Goal: Navigation & Orientation: Find specific page/section

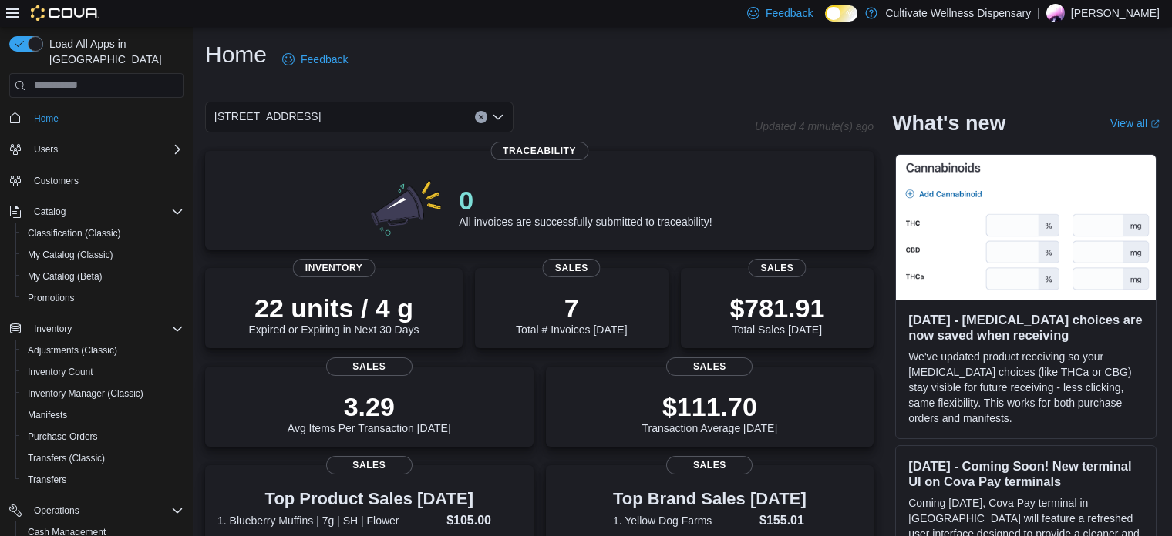
scroll to position [240, 0]
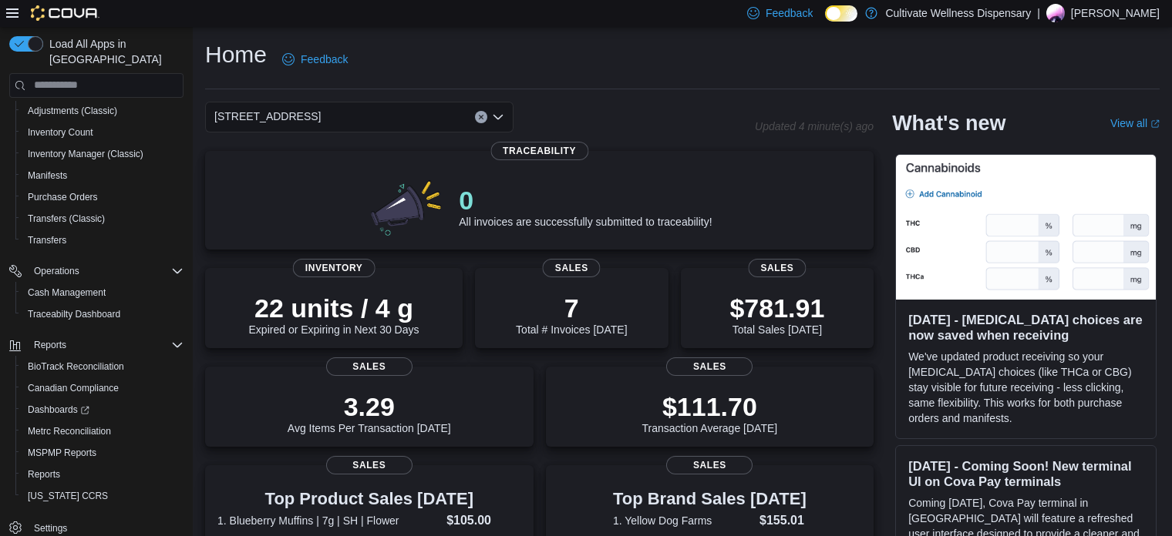
click at [600, 73] on div "Home Feedback" at bounding box center [682, 59] width 954 height 40
click at [321, 115] on span "[STREET_ADDRESS]" at bounding box center [267, 116] width 106 height 18
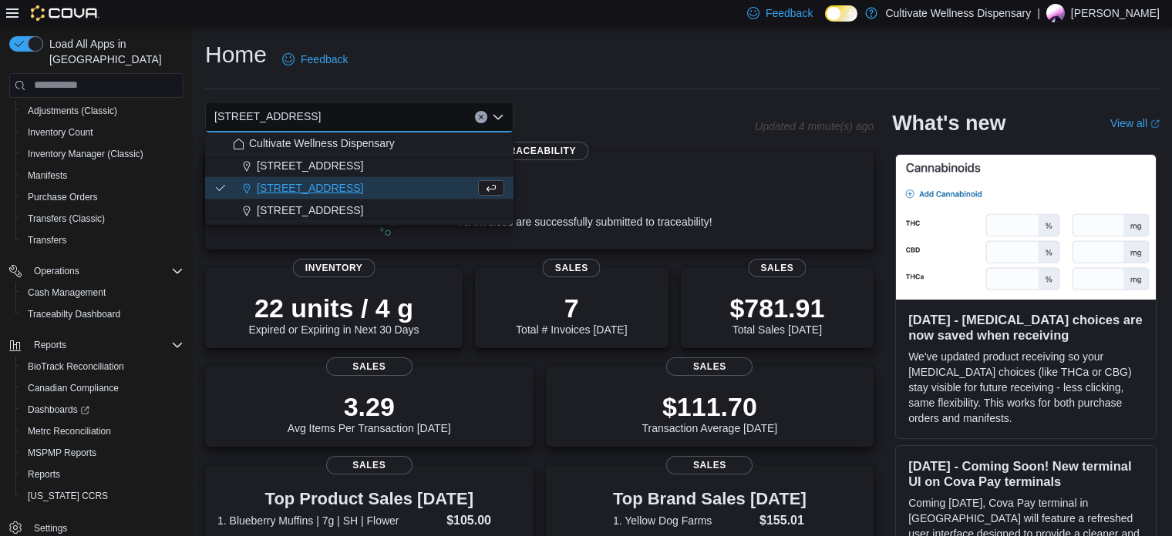
click at [363, 210] on span "[STREET_ADDRESS]" at bounding box center [310, 210] width 106 height 15
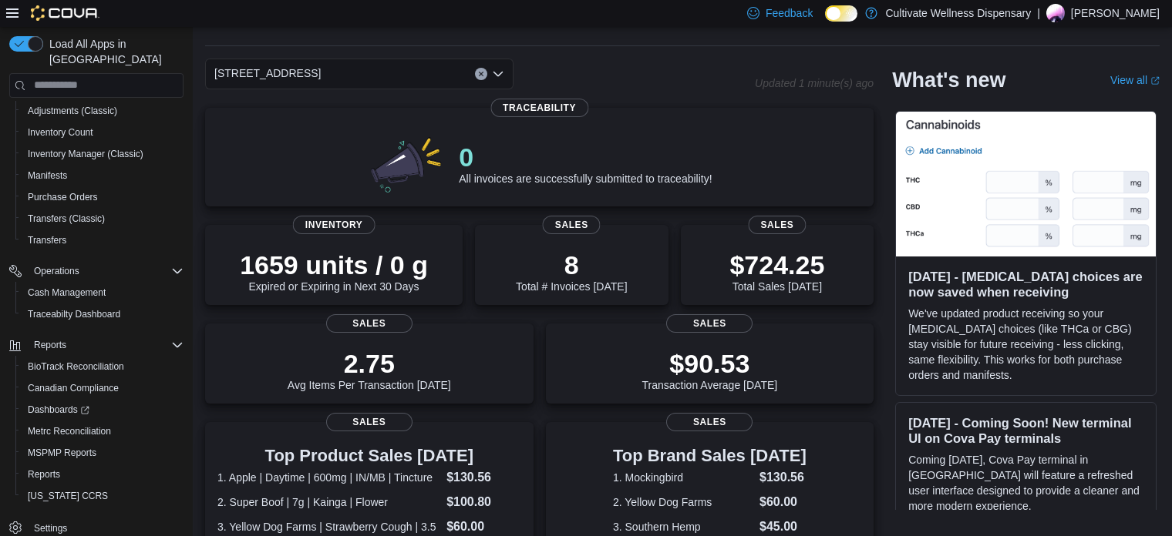
scroll to position [0, 0]
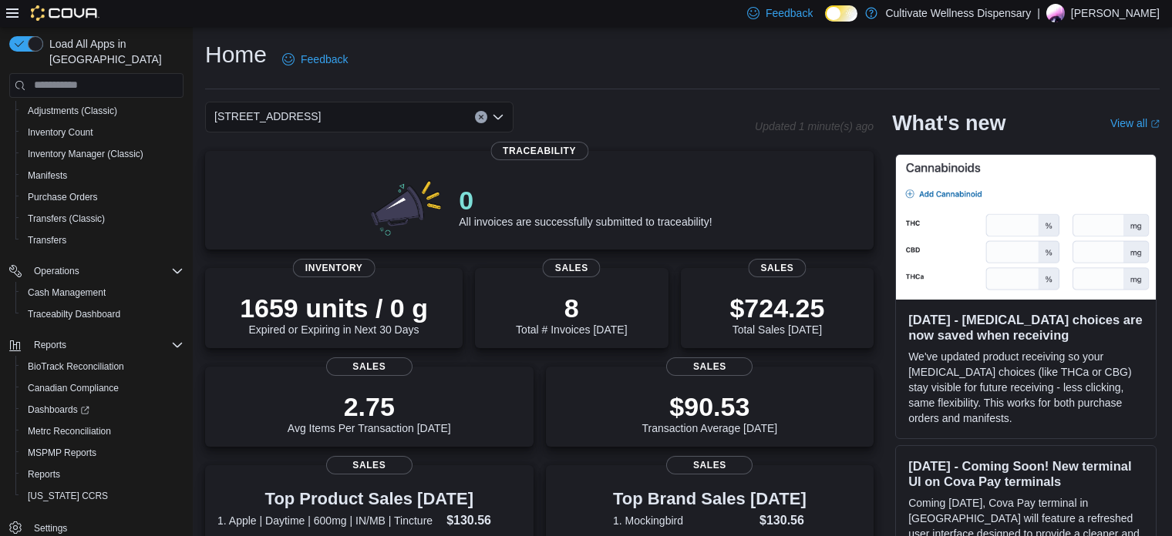
click at [321, 119] on span "[STREET_ADDRESS]" at bounding box center [267, 116] width 106 height 18
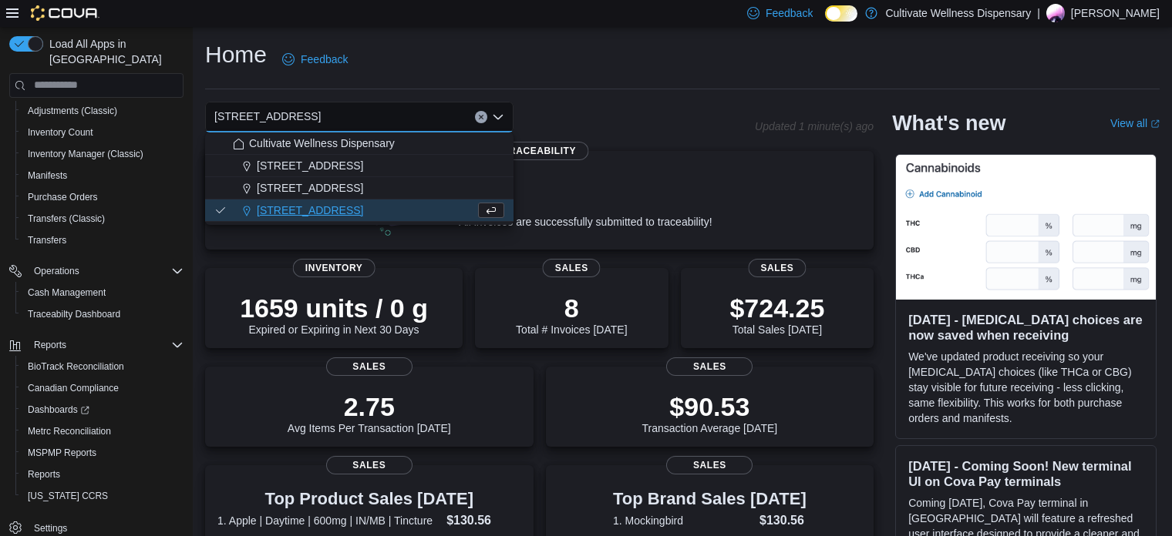
click at [363, 167] on span "[STREET_ADDRESS]" at bounding box center [310, 165] width 106 height 15
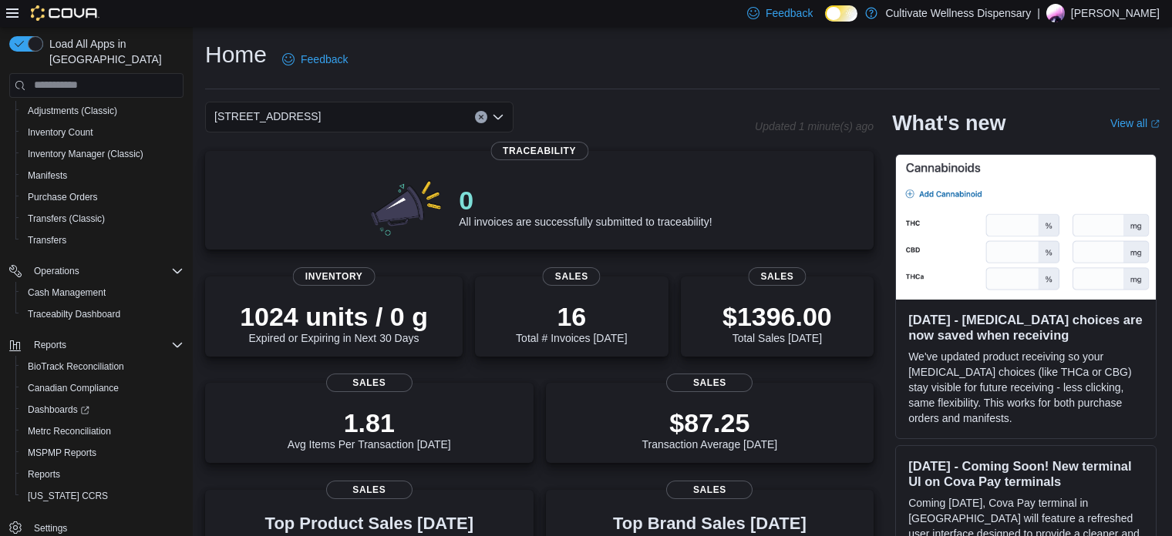
click at [417, 109] on div "[STREET_ADDRESS] Combo box. Selected. [STREET_ADDRESS]. Press Backspace to dele…" at bounding box center [359, 117] width 308 height 31
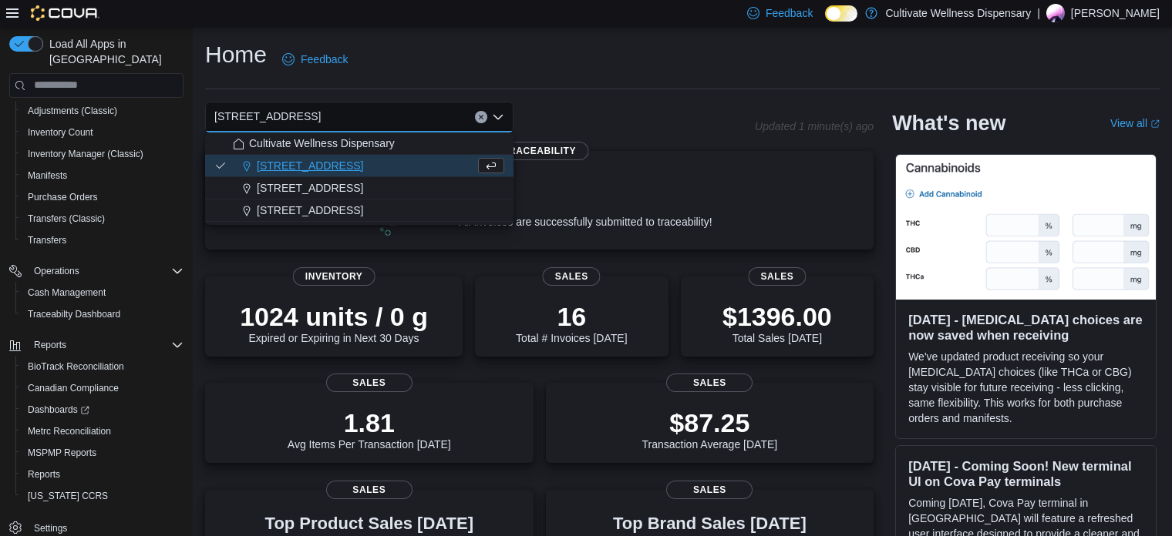
click at [363, 186] on span "[STREET_ADDRESS]" at bounding box center [310, 187] width 106 height 15
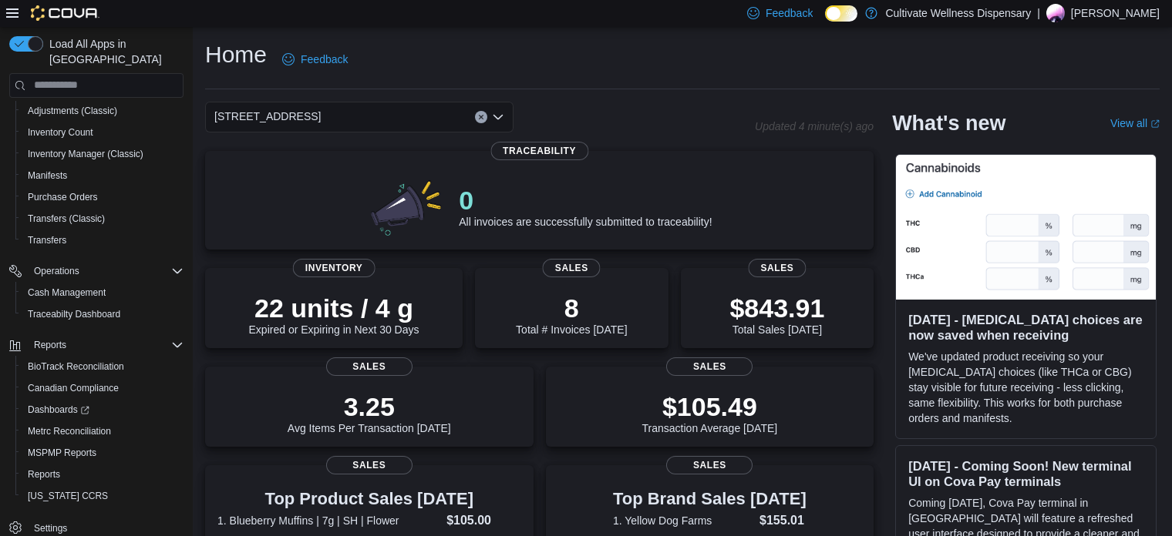
click at [605, 80] on div "Home Feedback" at bounding box center [682, 64] width 954 height 50
click at [617, 62] on div "Home Feedback" at bounding box center [682, 59] width 954 height 40
click at [624, 76] on div "Home Feedback" at bounding box center [682, 59] width 954 height 40
click at [627, 66] on div "Home Feedback" at bounding box center [682, 59] width 954 height 40
click at [653, 86] on div "Home Feedback" at bounding box center [682, 64] width 954 height 50
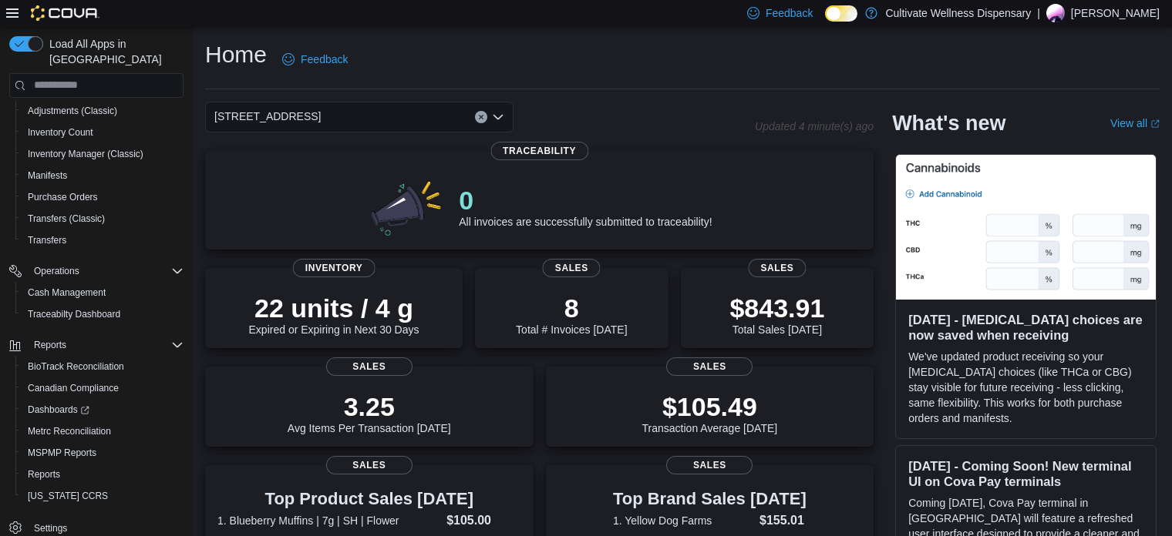
click at [665, 66] on div "Home Feedback" at bounding box center [682, 59] width 954 height 40
click at [637, 61] on div "Home Feedback" at bounding box center [682, 59] width 954 height 40
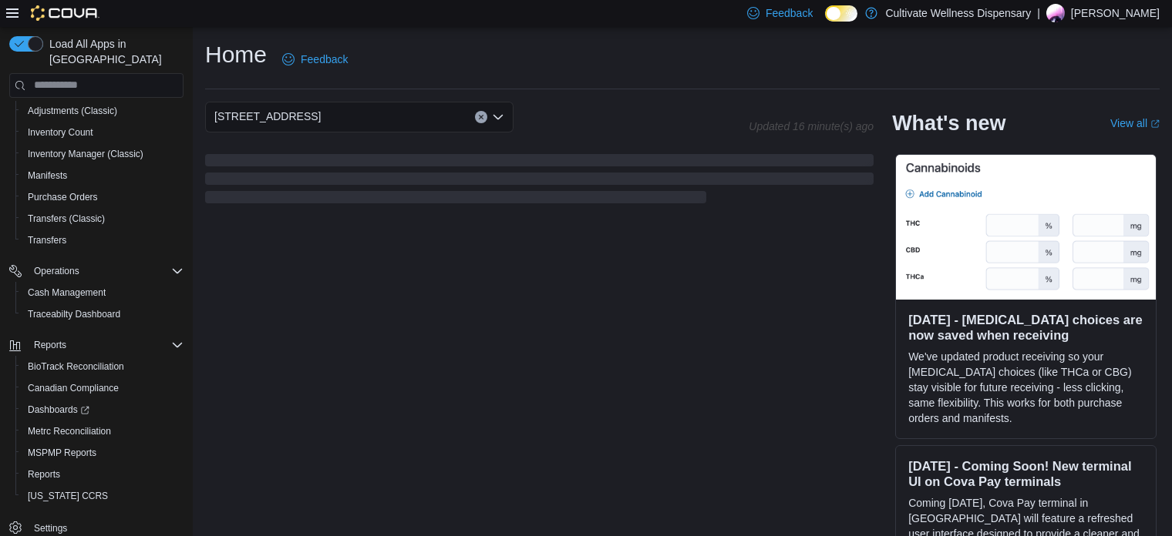
click at [691, 36] on div "Home Feedback [STREET_ADDRESS] Updated 16 minute(s) ago What's new View all (op…" at bounding box center [682, 296] width 979 height 539
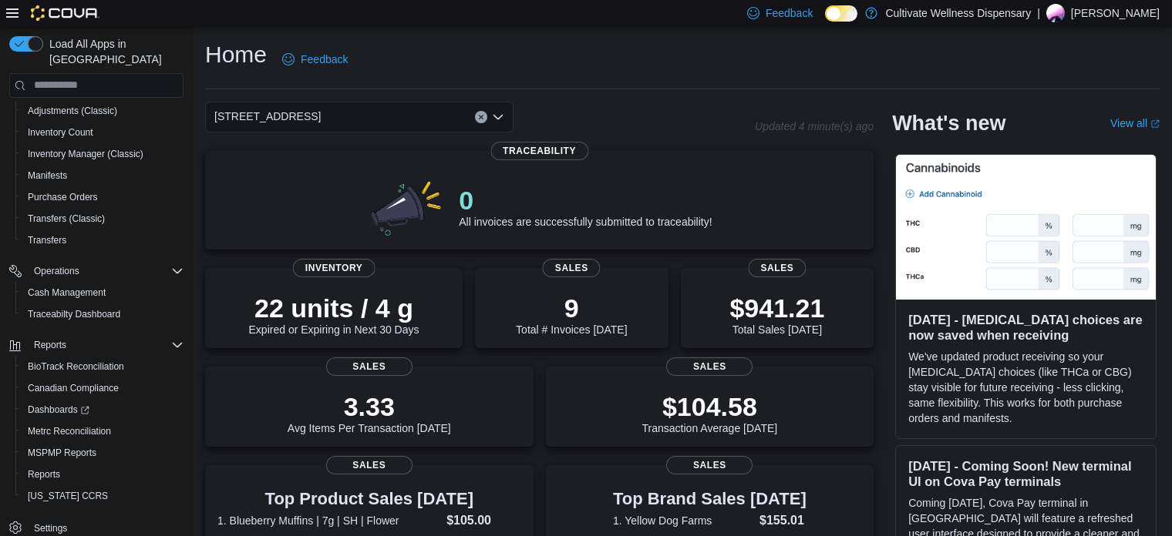
click at [658, 46] on div "Home Feedback" at bounding box center [682, 59] width 954 height 40
click at [558, 32] on div "Home Feedback [STREET_ADDRESS] Updated 15 minute(s) ago 0 All invoices are succ…" at bounding box center [682, 540] width 979 height 1027
click at [573, 69] on div "Home Feedback" at bounding box center [682, 59] width 954 height 40
click at [590, 62] on div "Home Feedback" at bounding box center [682, 59] width 954 height 40
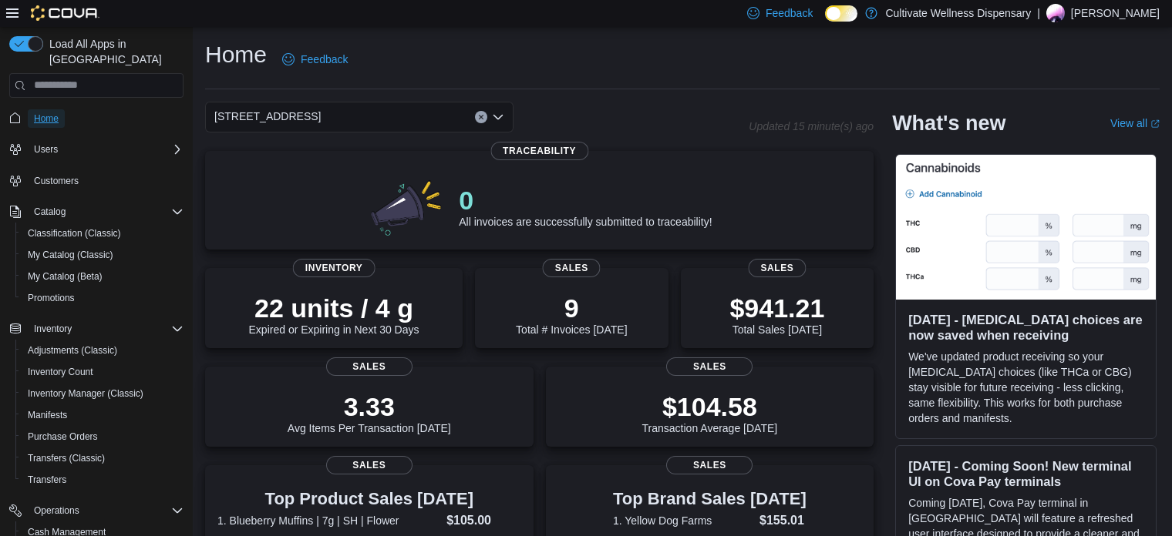
click at [58, 113] on span "Home" at bounding box center [46, 119] width 25 height 12
click at [594, 66] on div "Home Feedback" at bounding box center [682, 59] width 954 height 40
click at [602, 45] on div "Home Feedback" at bounding box center [682, 59] width 954 height 40
click at [558, 38] on div "Home Feedback [STREET_ADDRESS] Updated 17 minute(s) ago 0 All invoices are succ…" at bounding box center [682, 540] width 979 height 1027
click at [587, 66] on div "Home Feedback" at bounding box center [682, 59] width 954 height 40
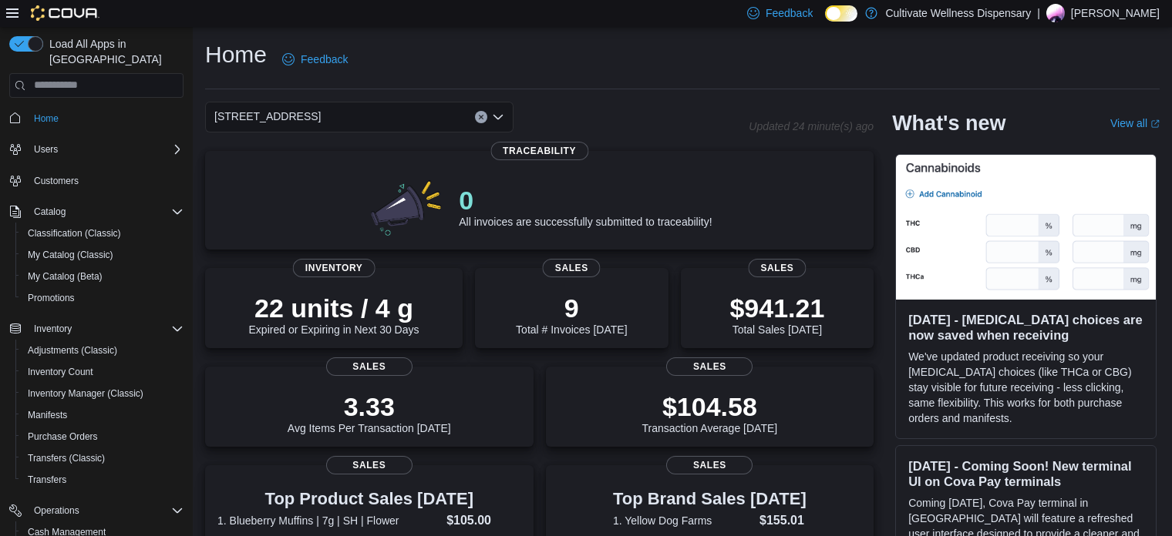
click at [579, 76] on div "Home Feedback" at bounding box center [682, 59] width 954 height 40
click at [640, 55] on div "Home Feedback" at bounding box center [682, 59] width 954 height 40
